Goal: Find specific page/section: Find specific page/section

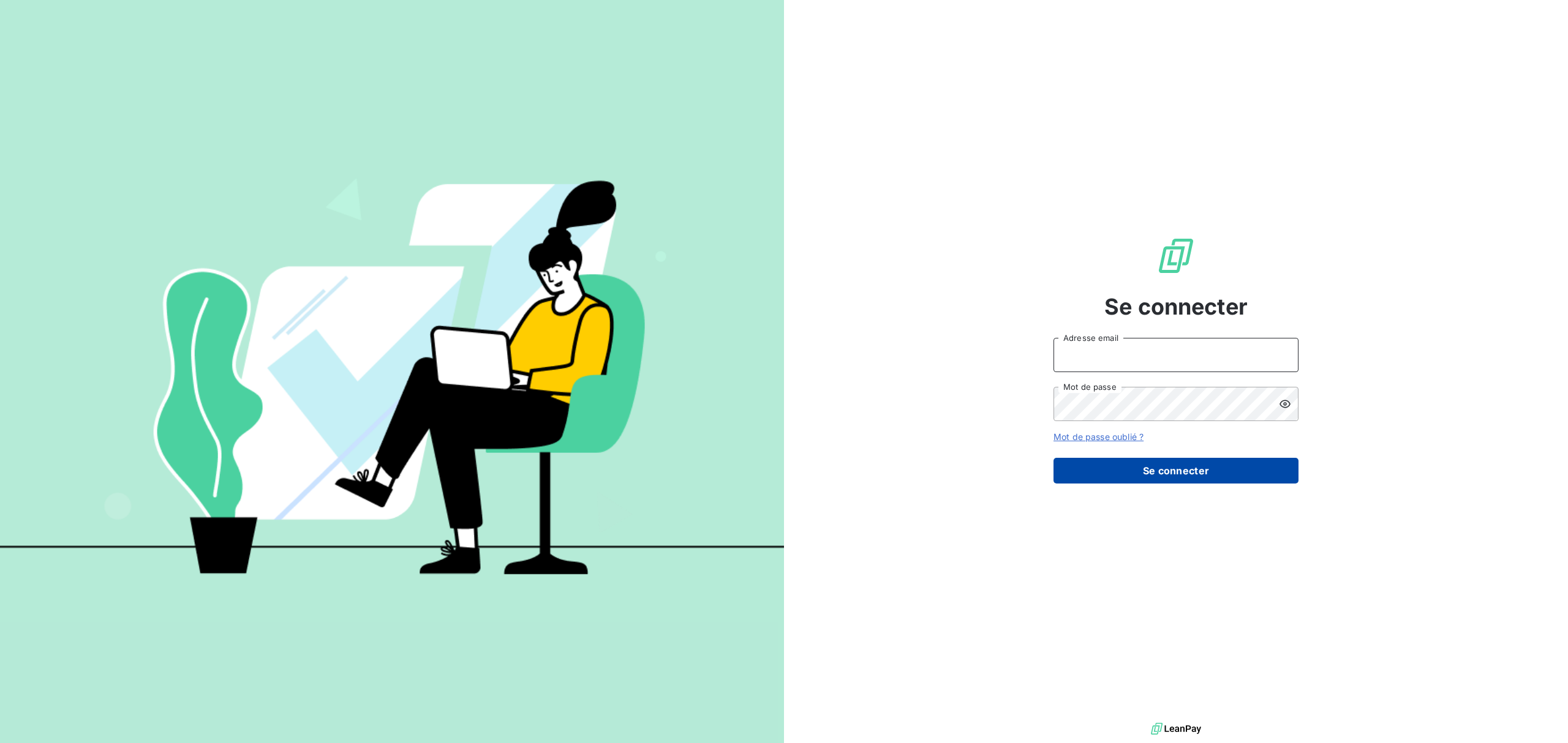
type input "[EMAIL_ADDRESS][DOMAIN_NAME]"
click at [1177, 459] on button "Se connecter" at bounding box center [1176, 470] width 245 height 26
click at [1170, 469] on button "Se connecter" at bounding box center [1176, 470] width 245 height 26
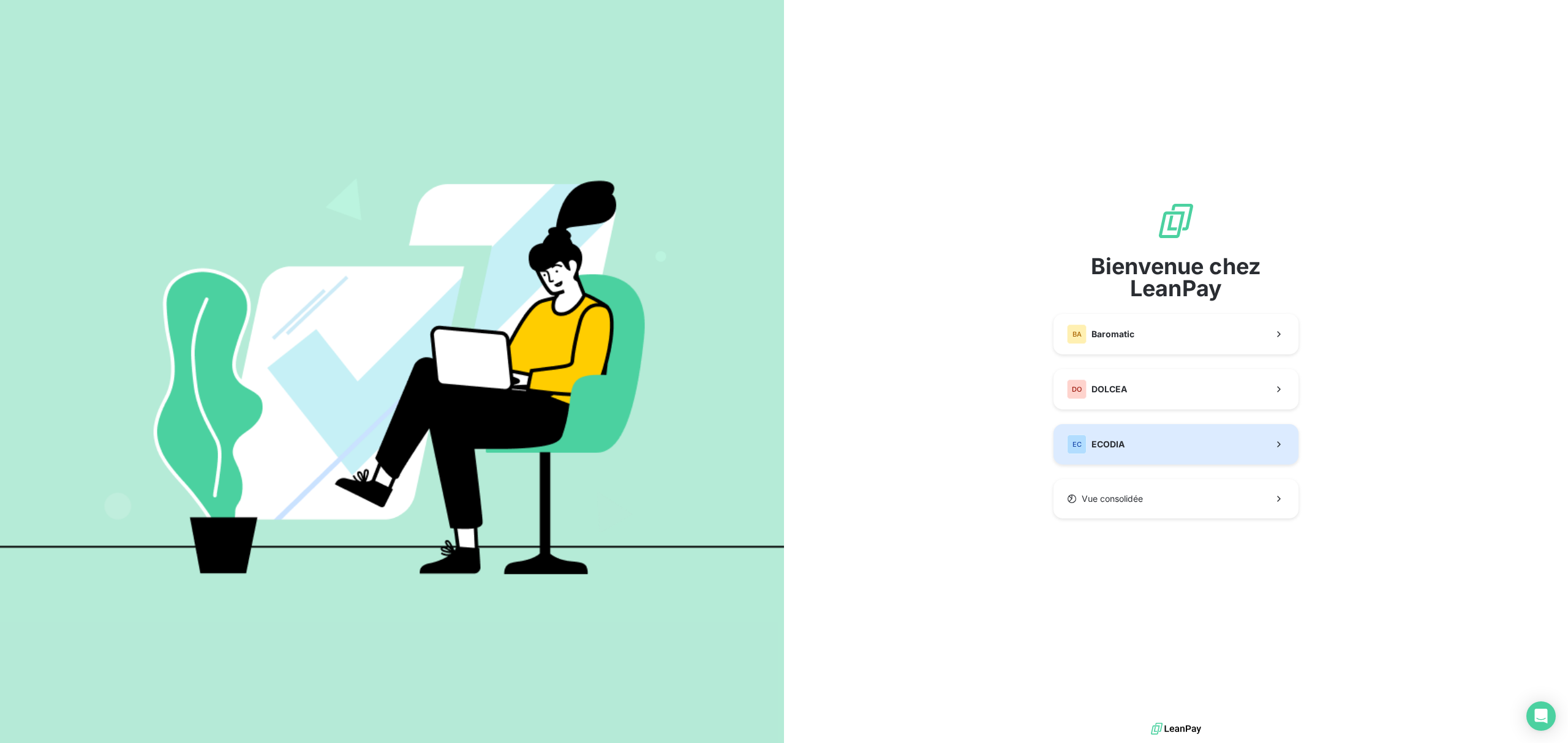
click at [1131, 437] on button "EC ECODIA" at bounding box center [1176, 445] width 245 height 40
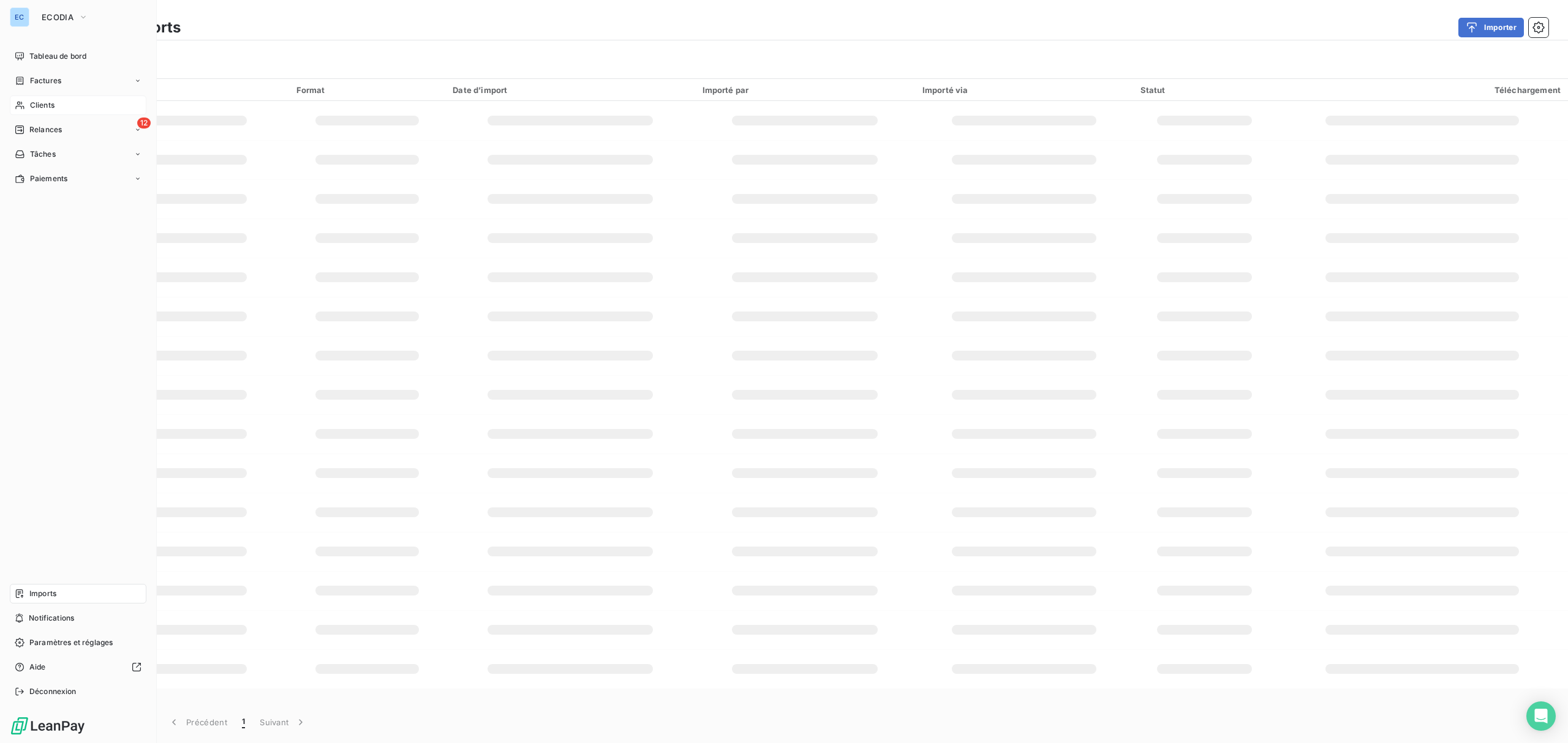
click at [38, 101] on span "Clients" at bounding box center [43, 105] width 25 height 11
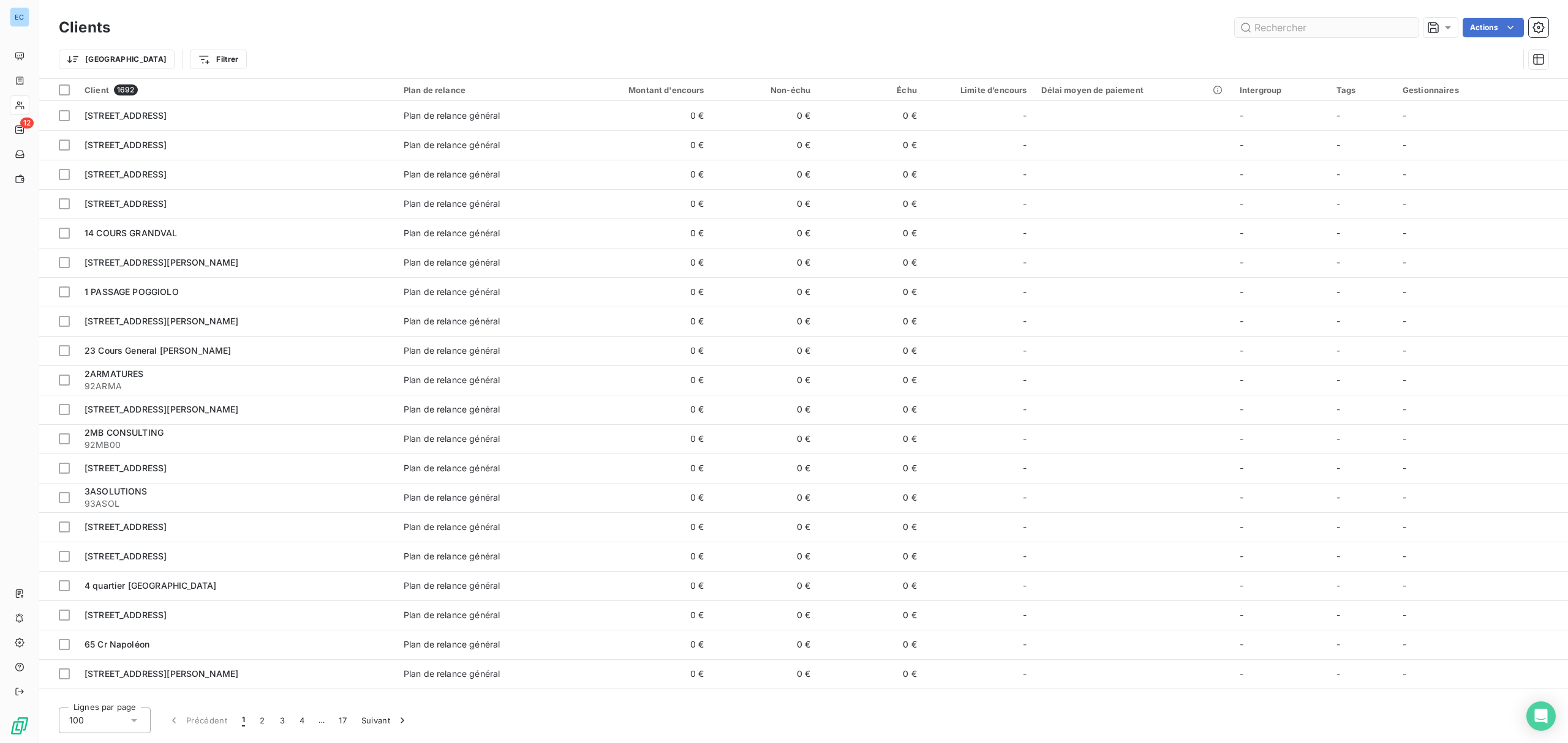
click at [1251, 25] on input "text" at bounding box center [1327, 27] width 184 height 19
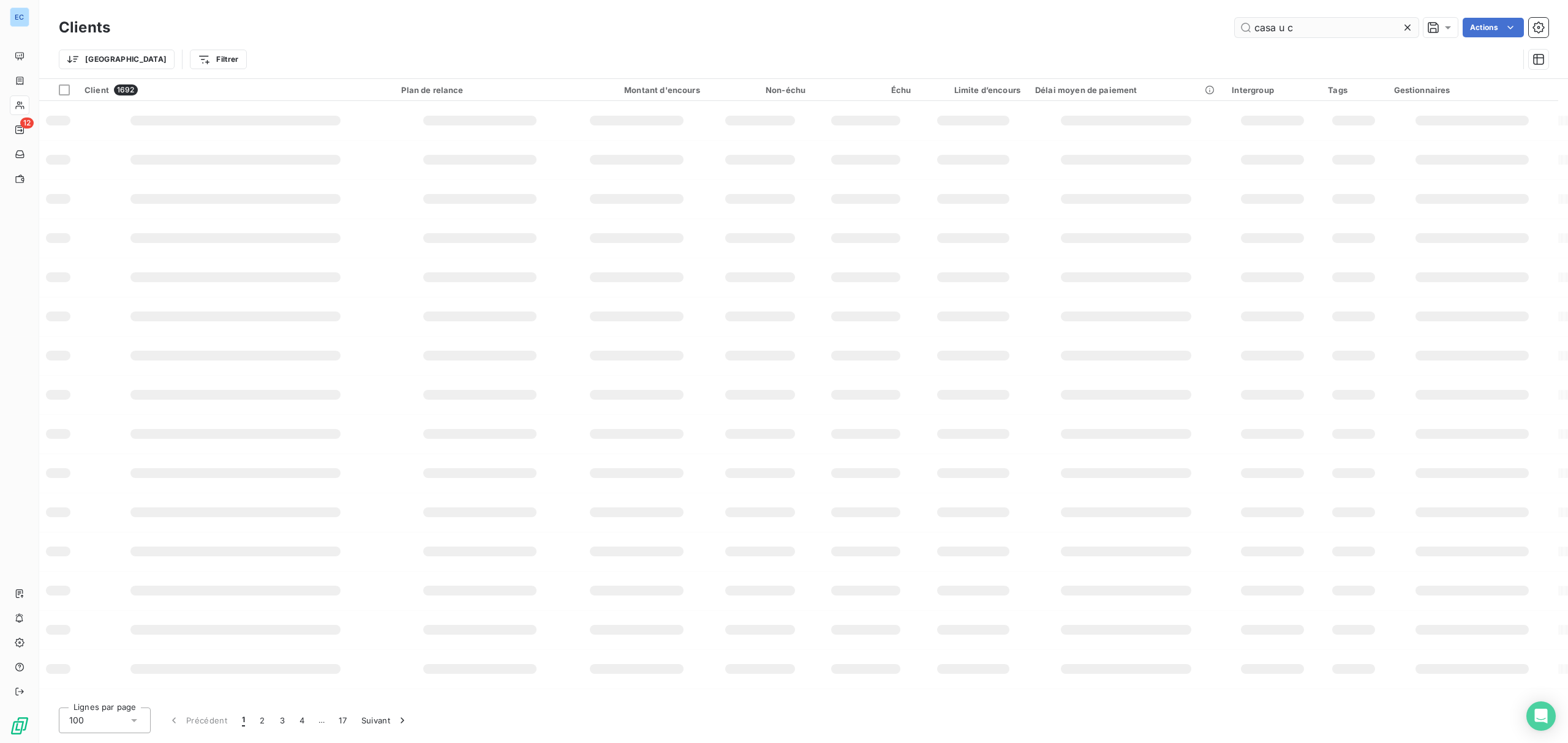
type input "casa u c"
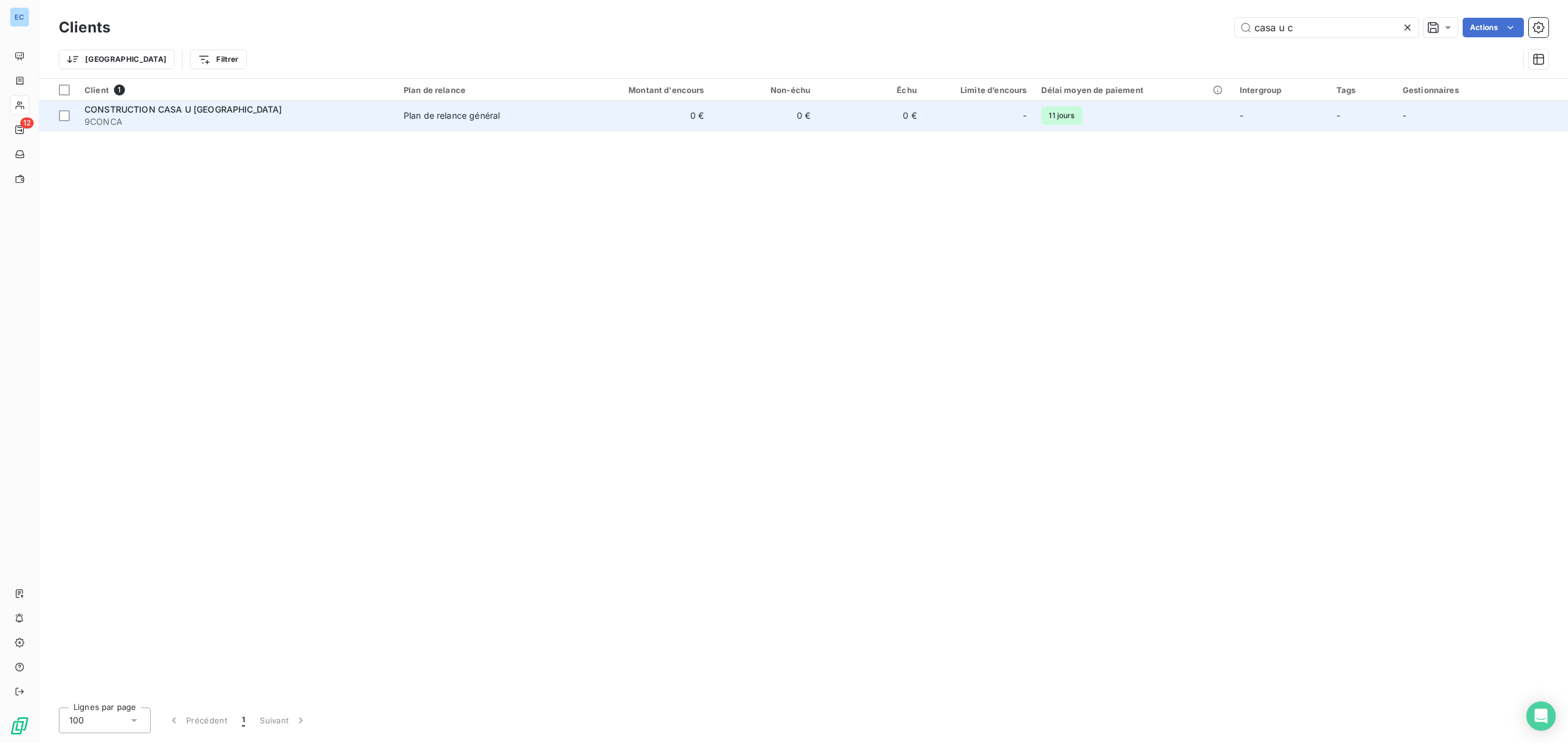
click at [806, 118] on td "0 €" at bounding box center [765, 116] width 107 height 29
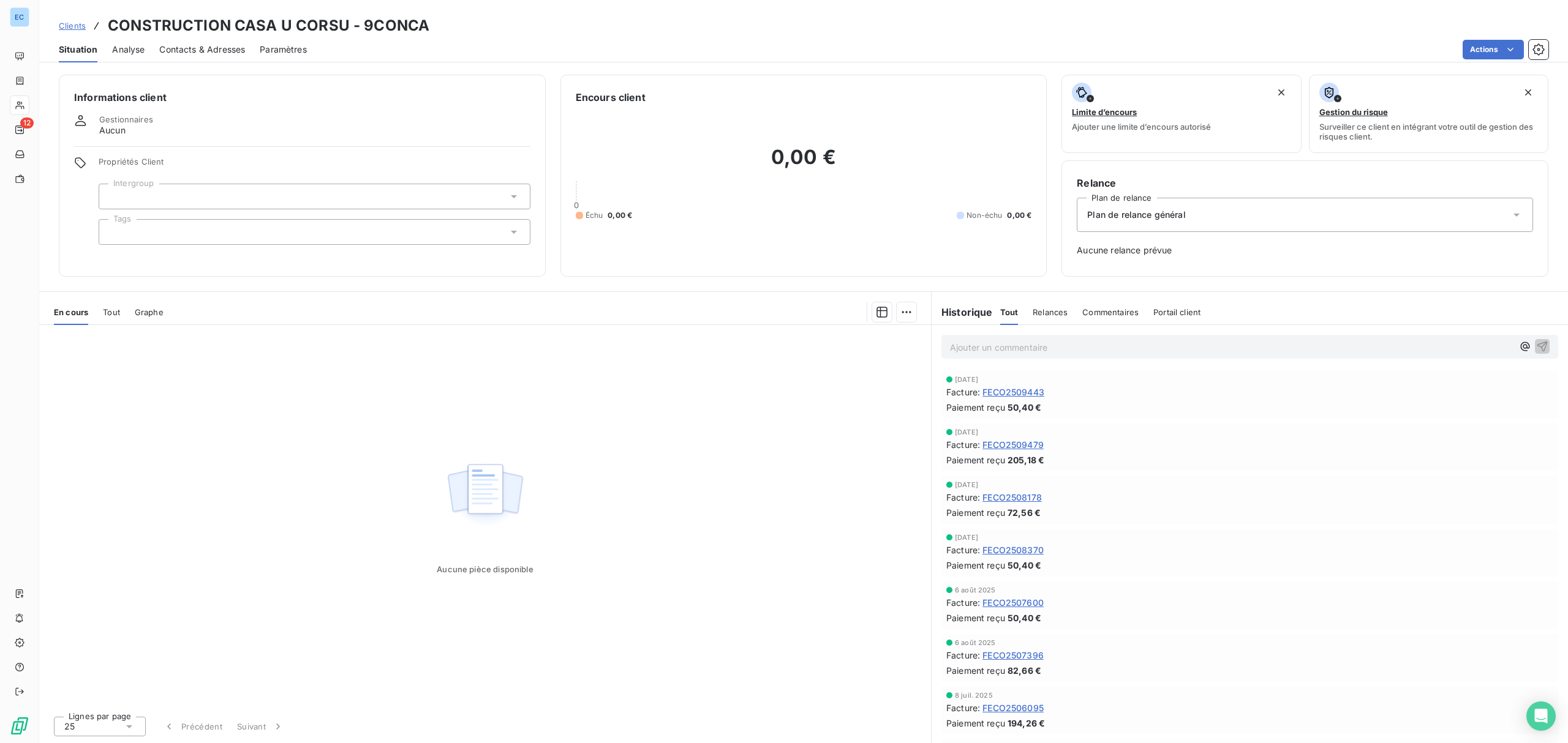
click at [111, 310] on span "Tout" at bounding box center [111, 312] width 17 height 10
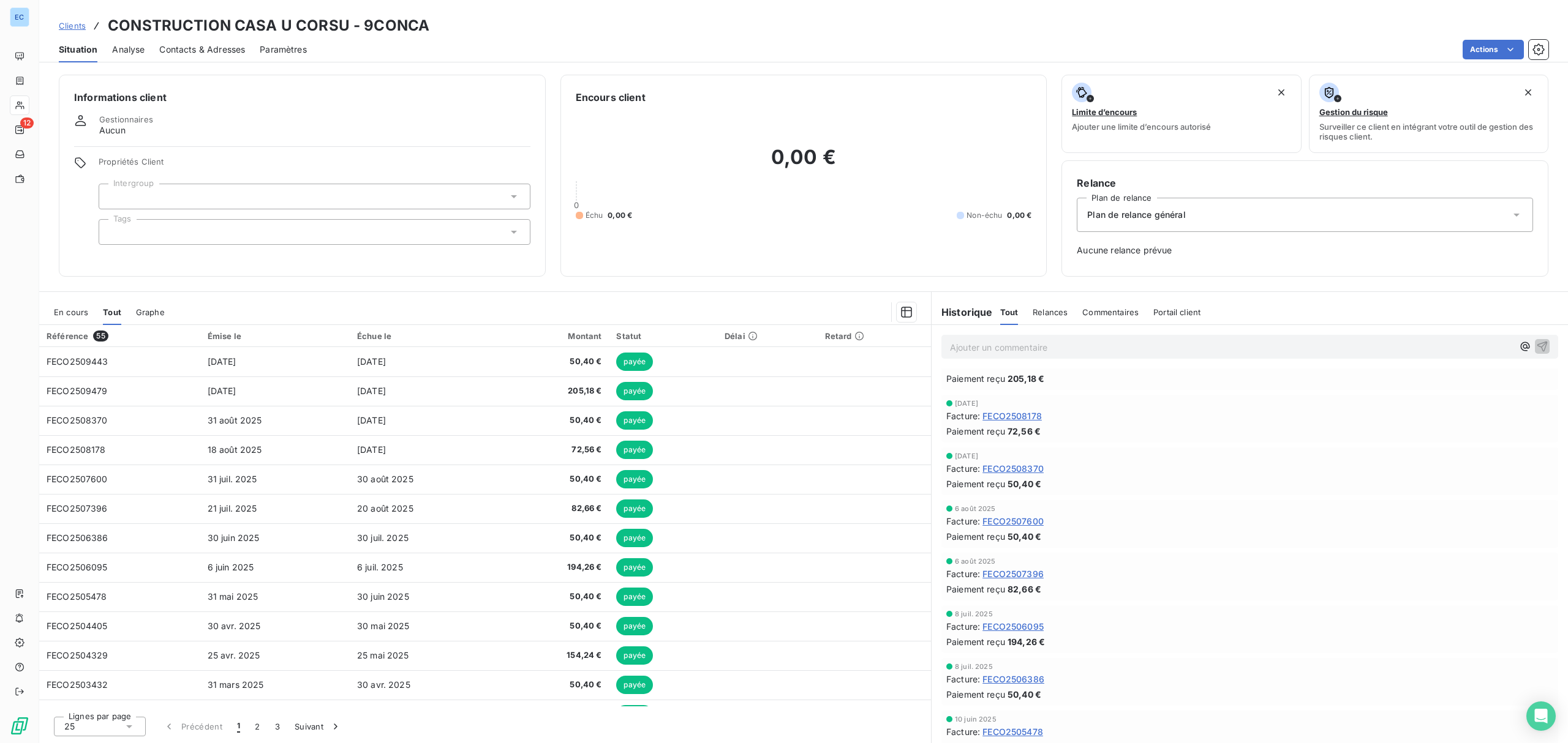
click at [60, 310] on span "En cours" at bounding box center [71, 312] width 34 height 10
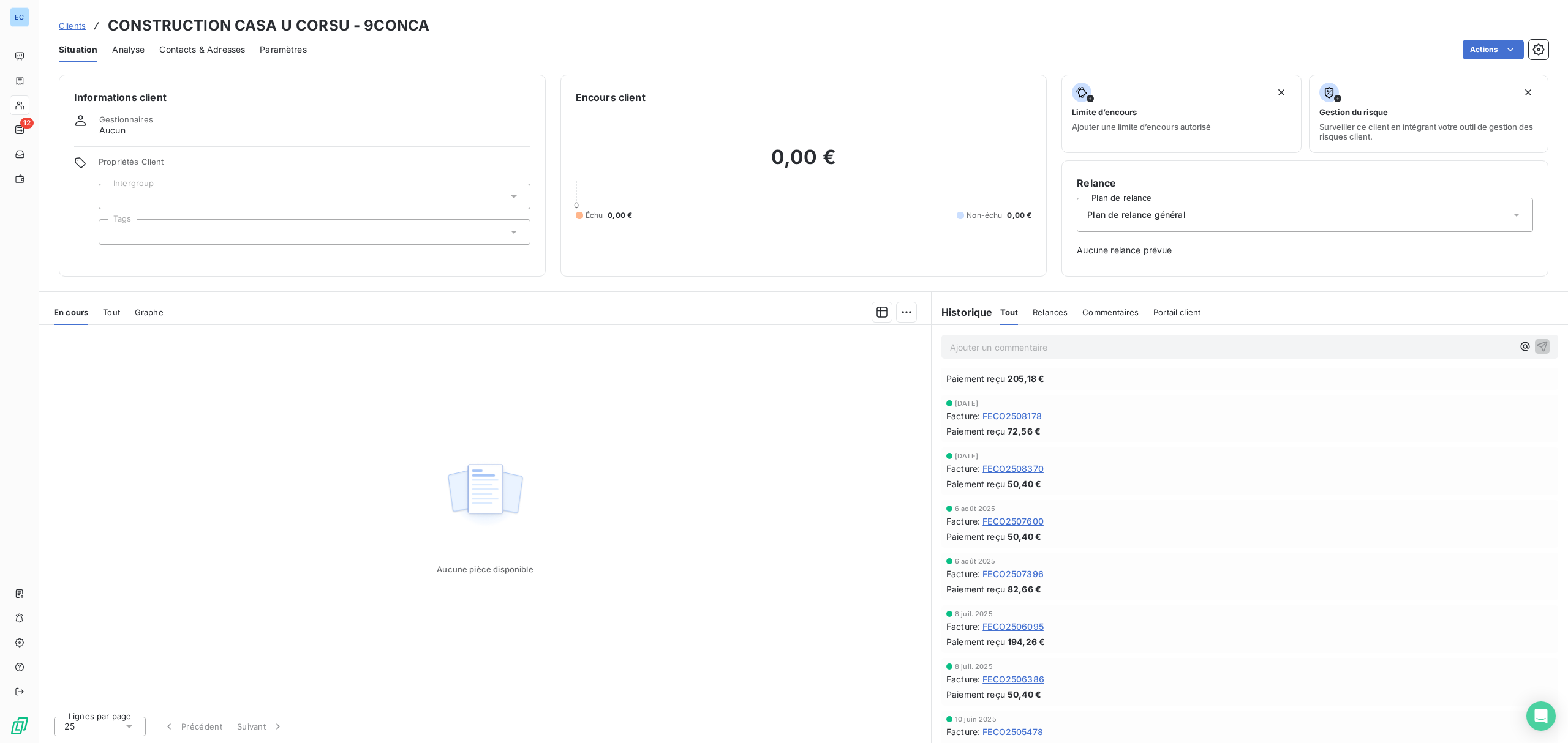
click at [118, 311] on span "Tout" at bounding box center [111, 312] width 17 height 10
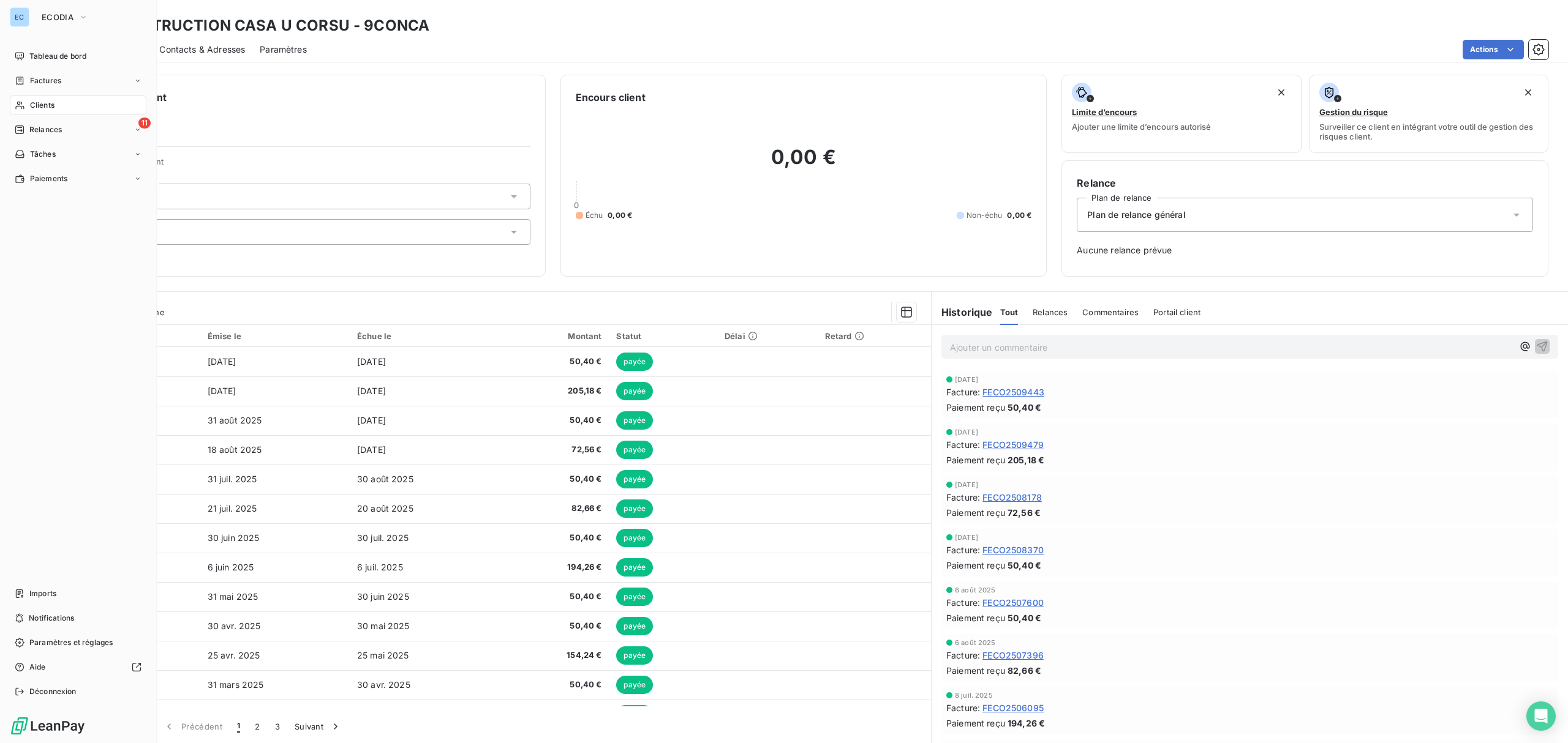
click at [44, 105] on span "Clients" at bounding box center [43, 105] width 25 height 11
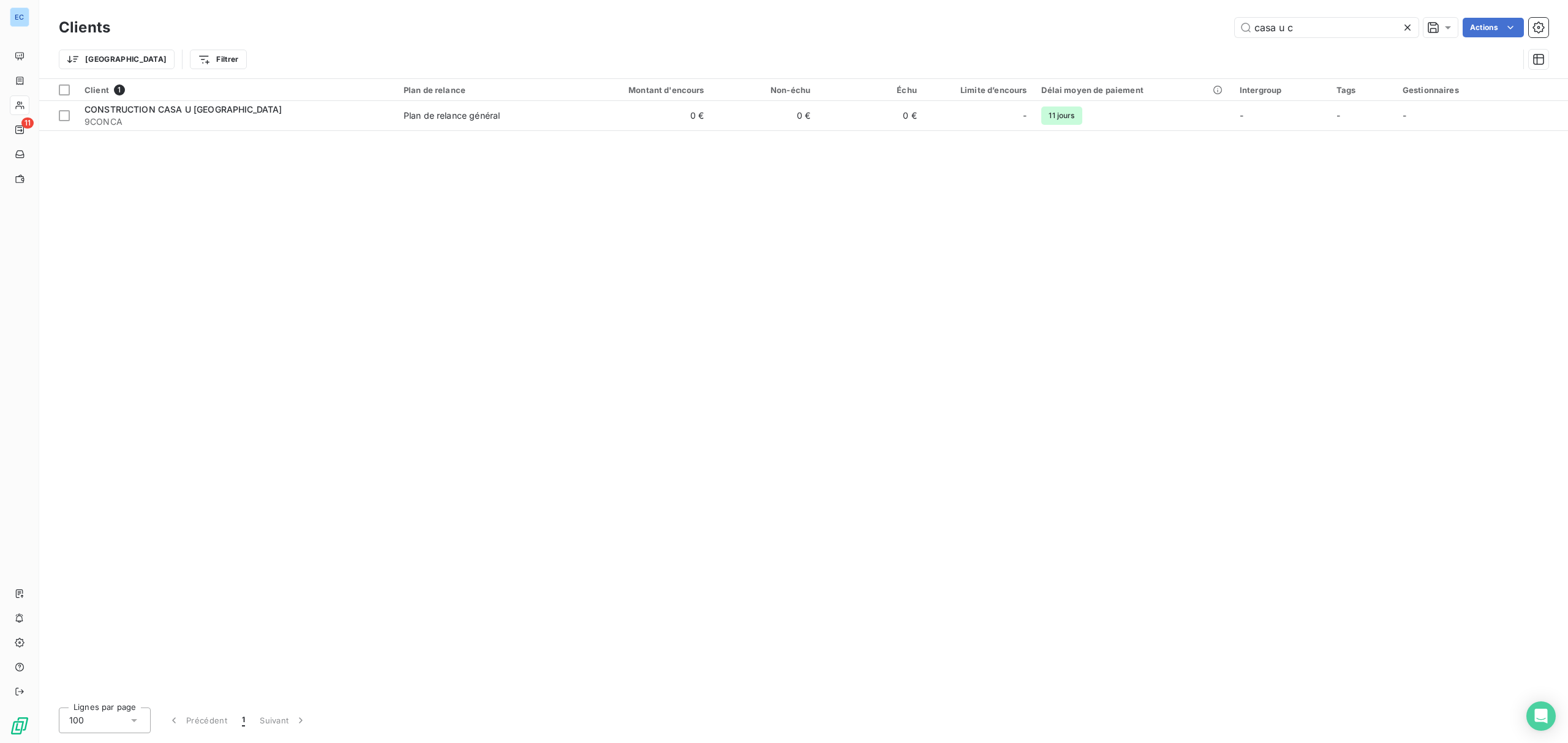
drag, startPoint x: 1303, startPoint y: 35, endPoint x: 1181, endPoint y: 42, distance: 122.2
click at [1181, 42] on div "Clients casa u c Actions Trier Filtrer" at bounding box center [804, 46] width 1490 height 63
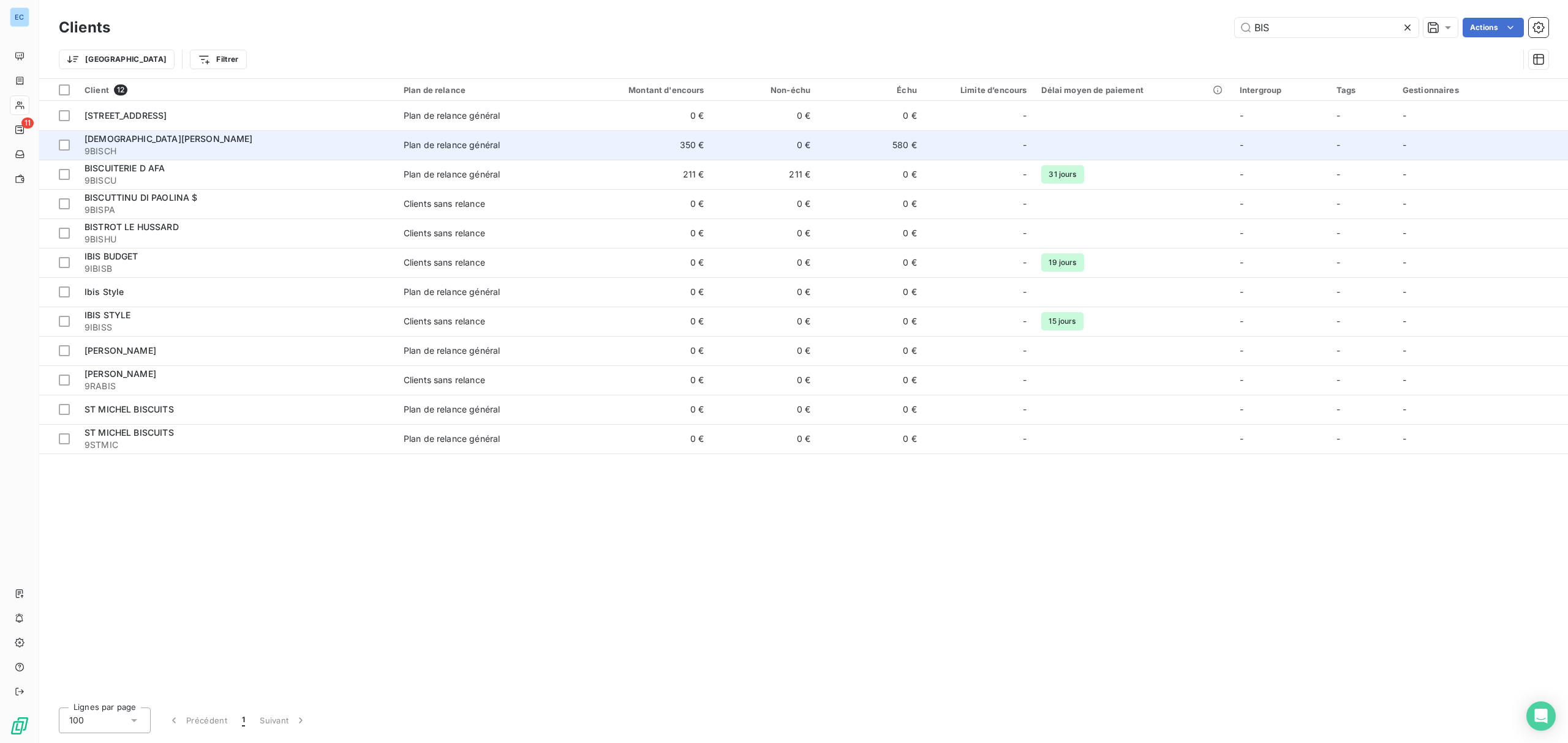
type input "BIS"
click at [818, 155] on td "0 €" at bounding box center [765, 145] width 107 height 29
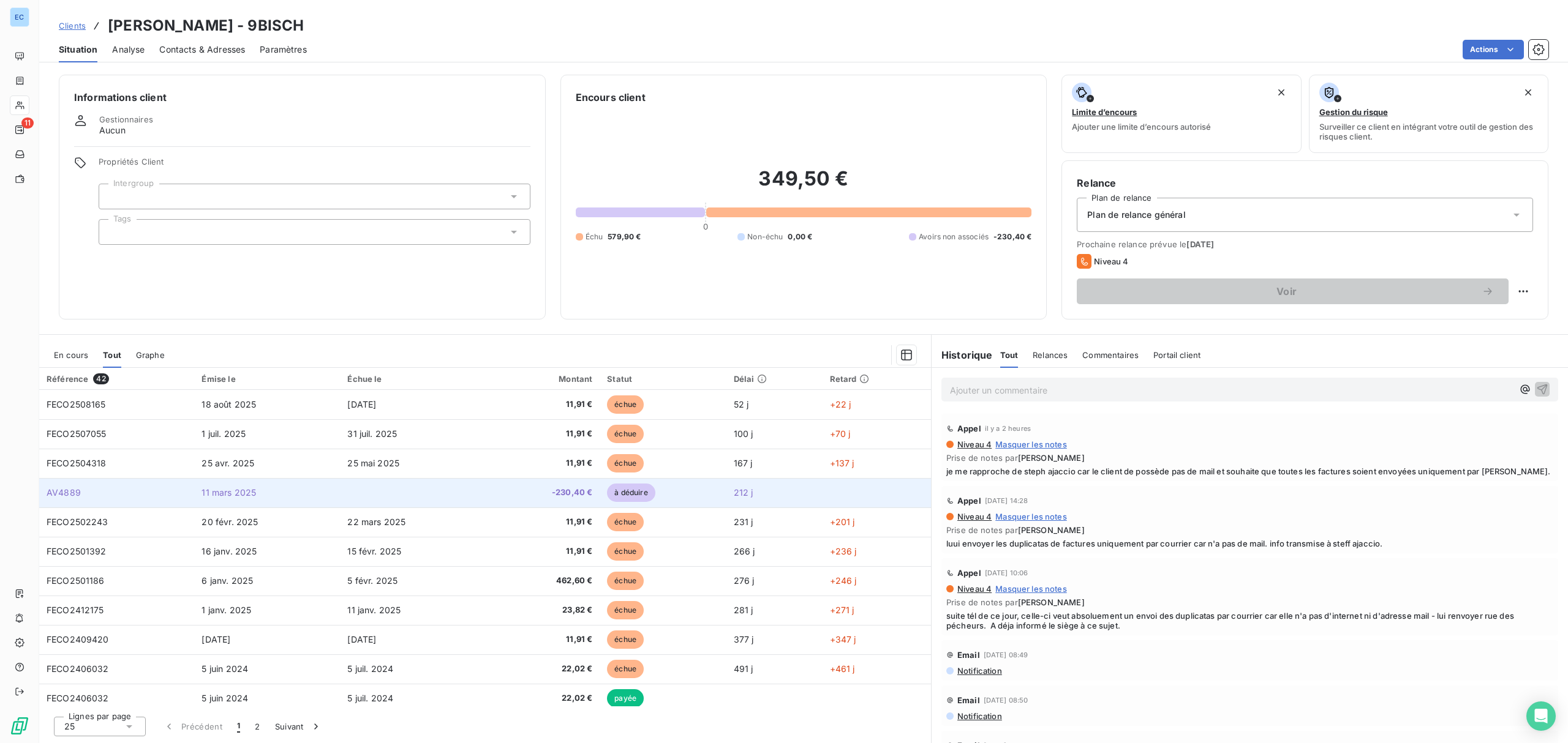
click at [67, 490] on span "AV4889" at bounding box center [63, 492] width 34 height 10
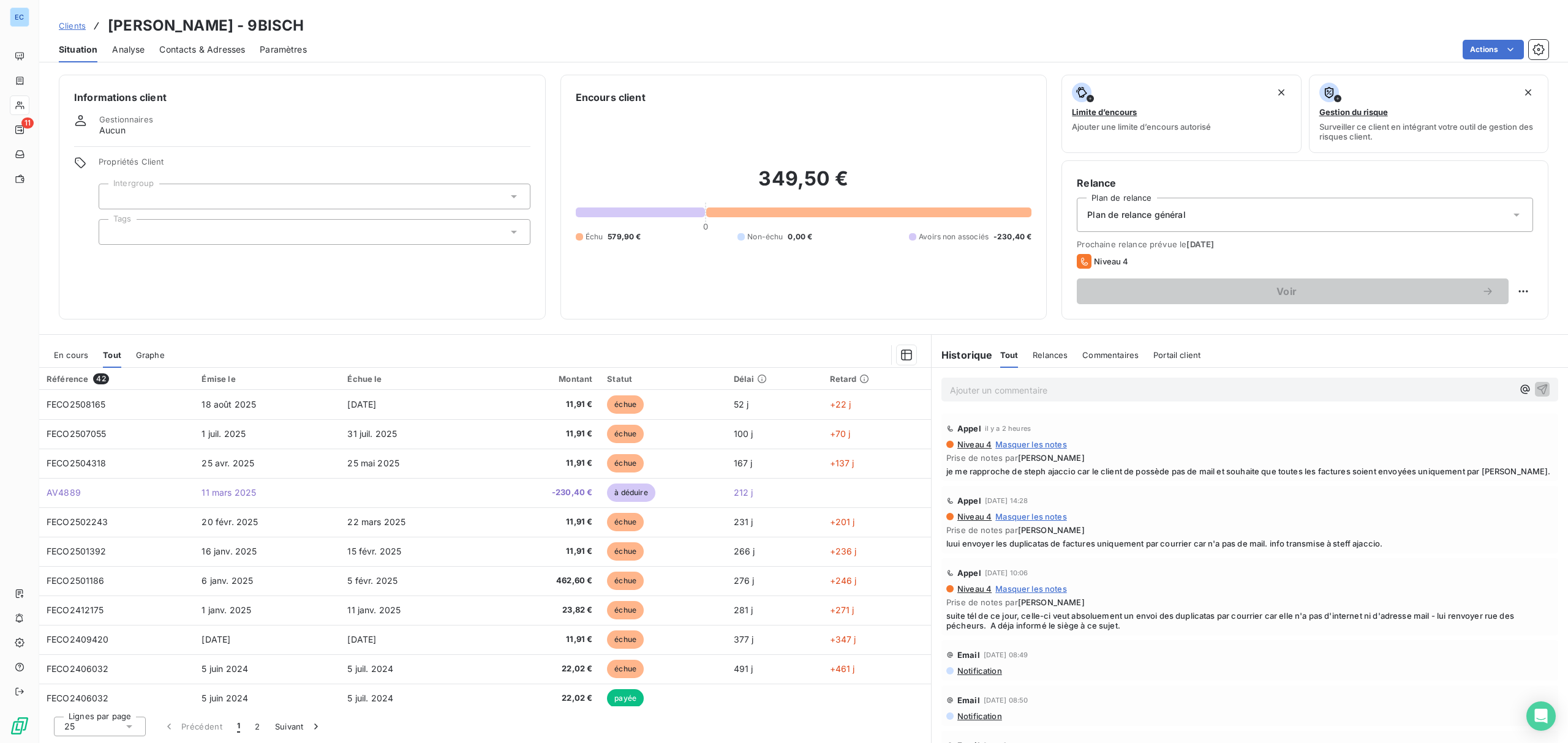
click at [1005, 384] on p "Ajouter un commentaire ﻿" at bounding box center [1232, 390] width 563 height 15
click at [1536, 388] on icon "button" at bounding box center [1542, 389] width 12 height 12
